Goal: Task Accomplishment & Management: Manage account settings

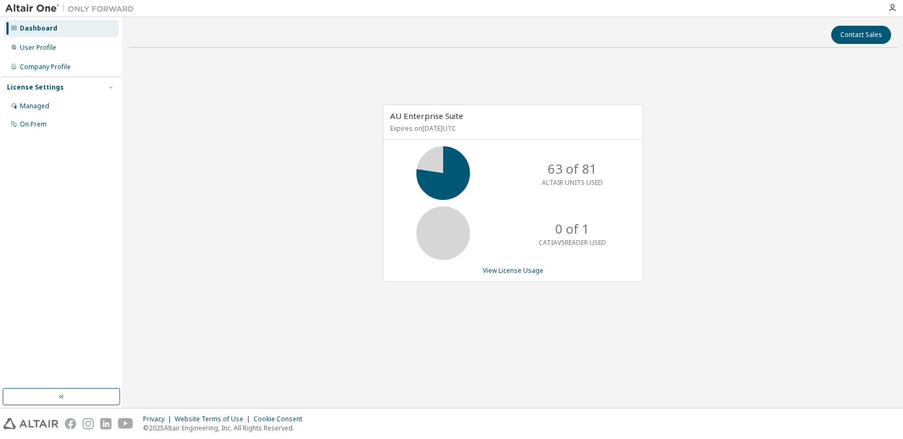
click at [576, 179] on p "ALTAIR UNITS USED" at bounding box center [572, 182] width 61 height 9
click at [513, 271] on link "View License Usage" at bounding box center [513, 270] width 61 height 9
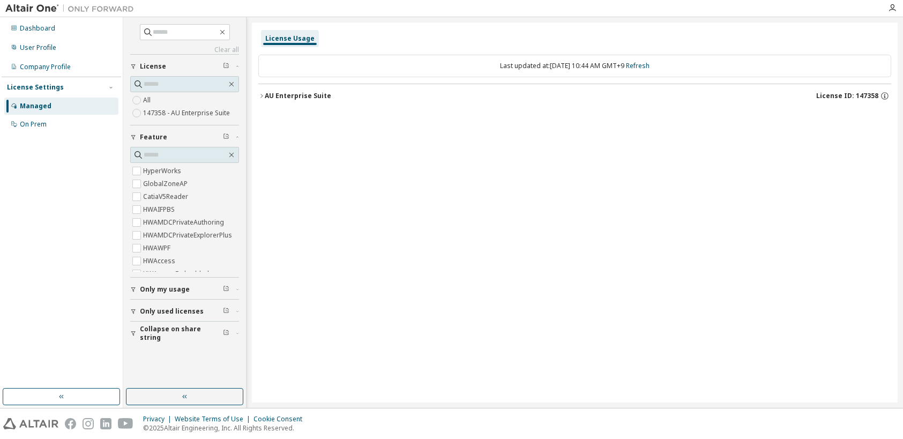
drag, startPoint x: 360, startPoint y: 202, endPoint x: 343, endPoint y: 166, distance: 39.8
click at [360, 201] on div "License Usage Last updated at: Thu 2025-09-11 10:44 AM GMT+9 Refresh AU Enterpr…" at bounding box center [575, 213] width 646 height 380
drag, startPoint x: 556, startPoint y: 66, endPoint x: 521, endPoint y: 67, distance: 34.9
click at [555, 66] on div "Last updated at: Thu 2025-09-11 10:44 AM GMT+9 Refresh" at bounding box center [574, 66] width 633 height 23
click at [289, 41] on div "License Usage" at bounding box center [289, 38] width 49 height 9
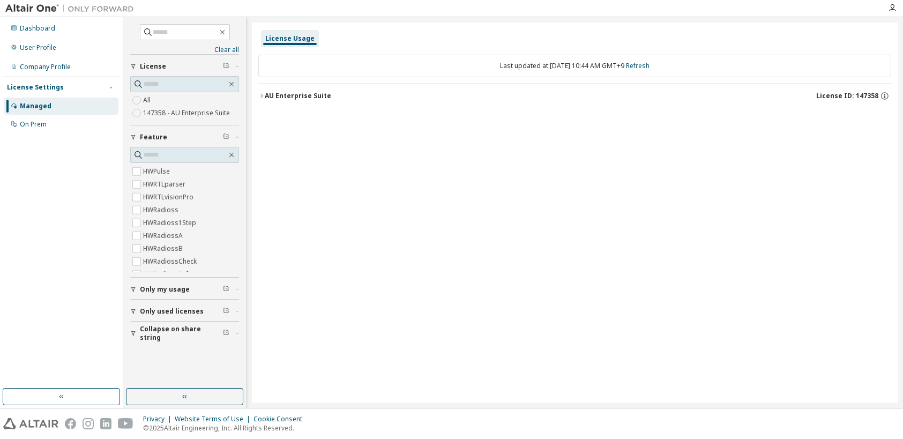
click at [161, 312] on span "Only used licenses" at bounding box center [172, 311] width 64 height 9
click at [39, 103] on div "Managed" at bounding box center [36, 106] width 32 height 9
click at [31, 127] on div "On Prem" at bounding box center [33, 124] width 27 height 9
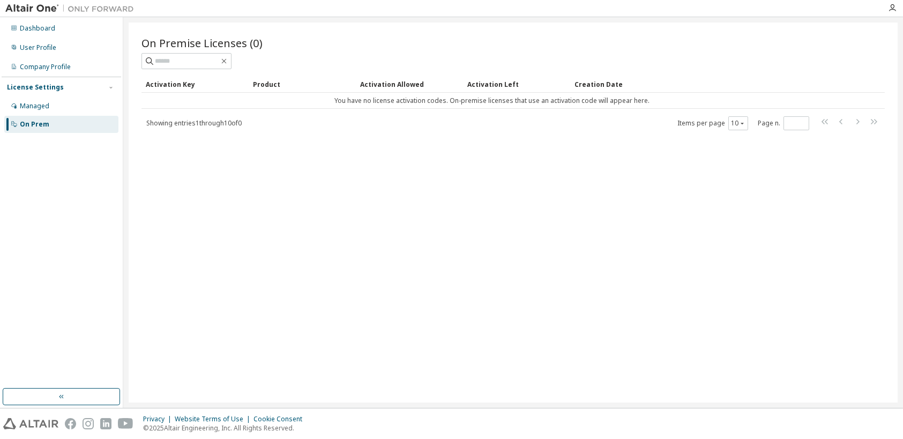
click at [24, 2] on div at bounding box center [69, 8] width 139 height 17
click at [26, 5] on img at bounding box center [72, 8] width 134 height 11
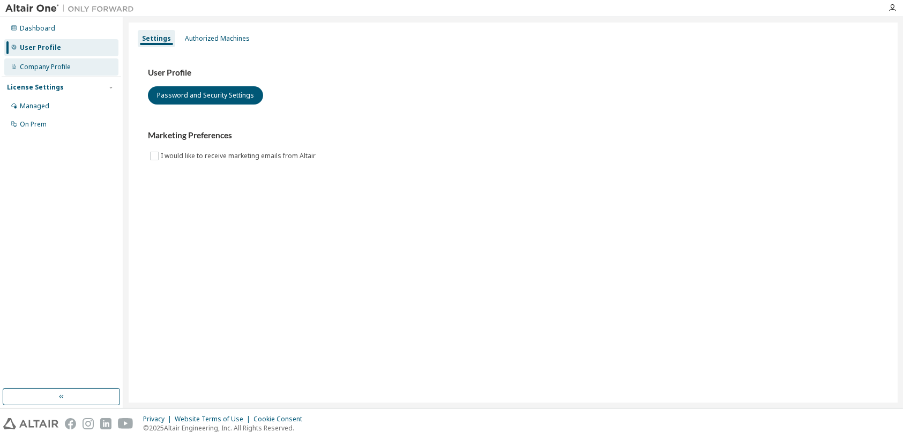
click at [36, 68] on div "Company Profile" at bounding box center [45, 67] width 51 height 9
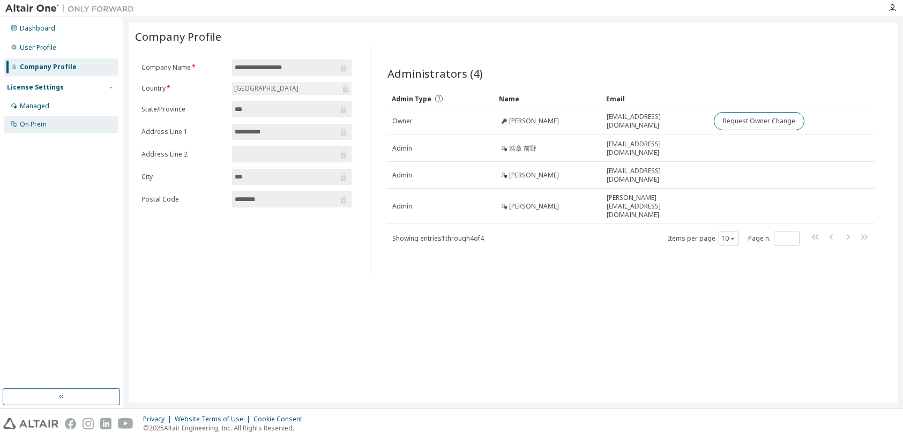
click at [43, 125] on div "On Prem" at bounding box center [33, 124] width 27 height 9
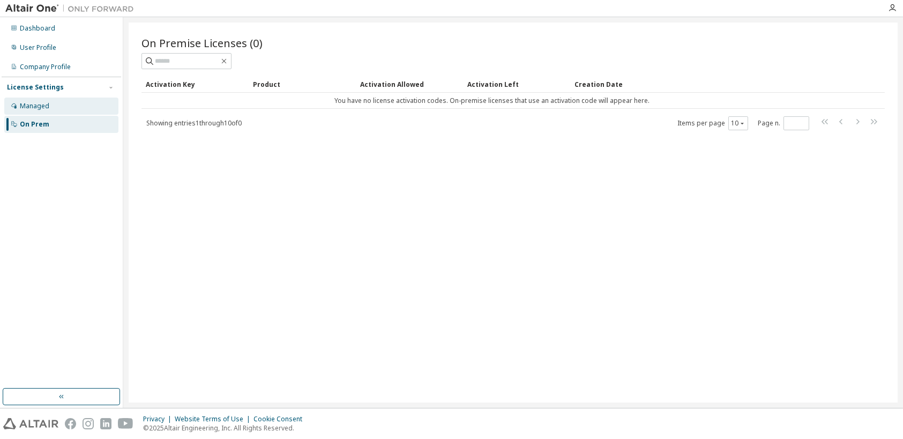
click at [33, 107] on div "Managed" at bounding box center [34, 106] width 29 height 9
